Goal: Transaction & Acquisition: Purchase product/service

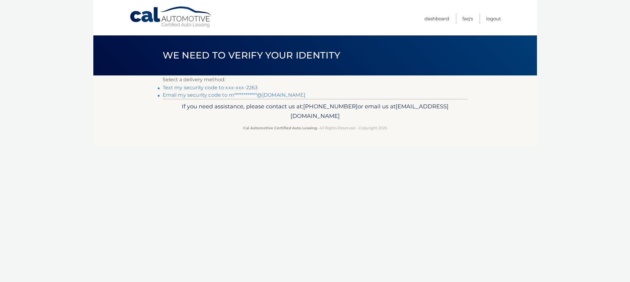
click at [232, 87] on link "Text my security code to xxx-xxx-2263" at bounding box center [210, 88] width 95 height 6
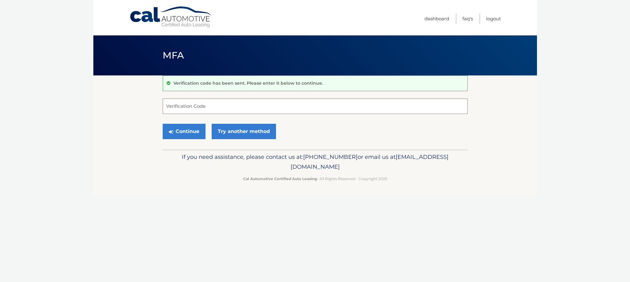
click at [204, 107] on input "Verification Code" at bounding box center [315, 106] width 305 height 15
type input "328263"
click at [188, 128] on button "Continue" at bounding box center [184, 131] width 43 height 15
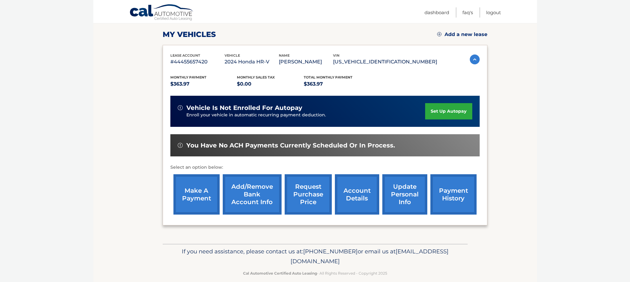
scroll to position [83, 0]
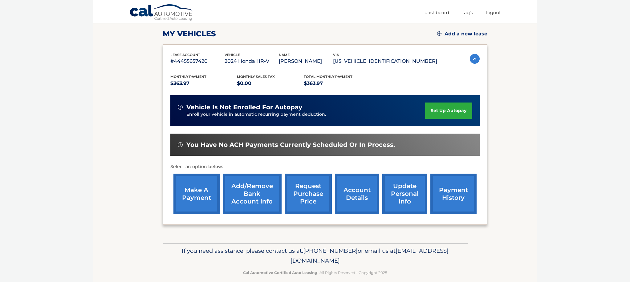
click at [205, 189] on link "make a payment" at bounding box center [196, 194] width 46 height 40
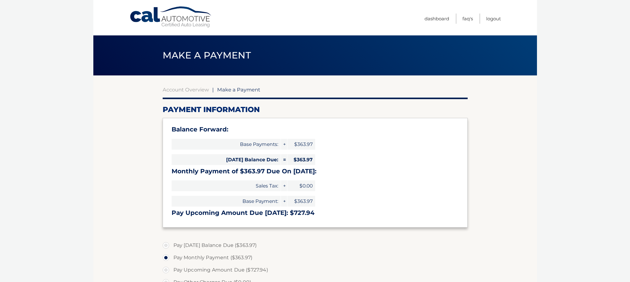
select select "NDQ4ZjI2ODAtMmNmYy00YzA3LWI0NmYtNWY2OWJiNmM2ODBi"
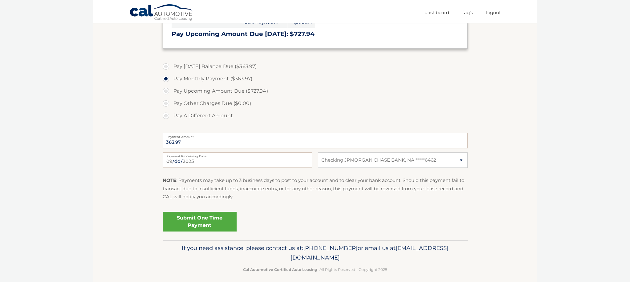
scroll to position [179, 0]
click at [209, 220] on link "Submit One Time Payment" at bounding box center [200, 223] width 74 height 20
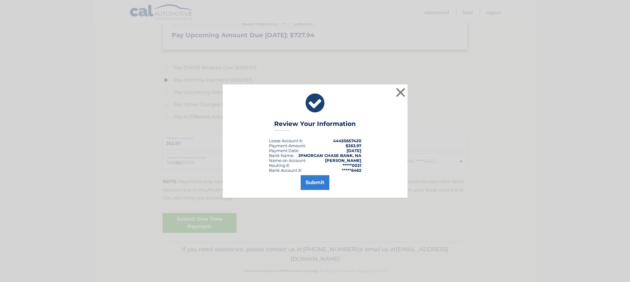
scroll to position [180, 0]
click at [317, 183] on button "Submit" at bounding box center [315, 182] width 29 height 15
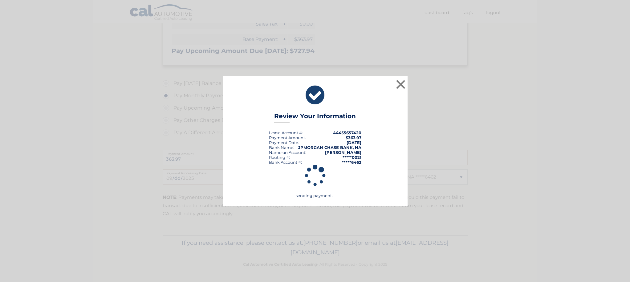
scroll to position [162, 0]
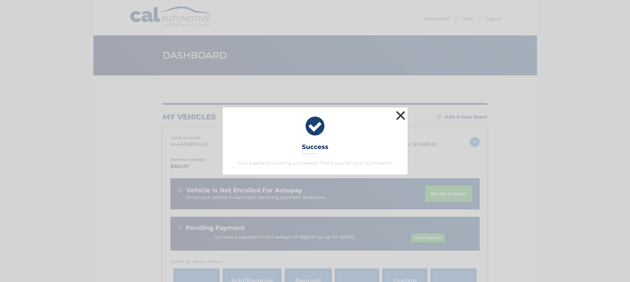
click at [402, 116] on button "×" at bounding box center [401, 115] width 12 height 12
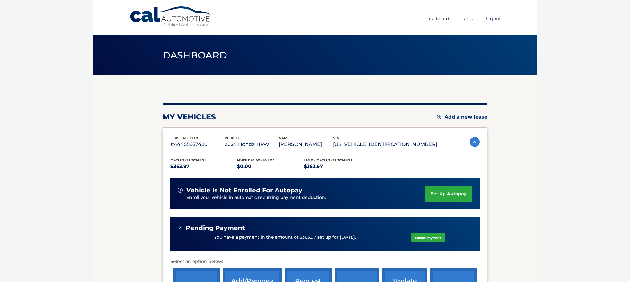
click at [490, 20] on link "Logout" at bounding box center [493, 19] width 15 height 10
